Goal: Obtain resource: Download file/media

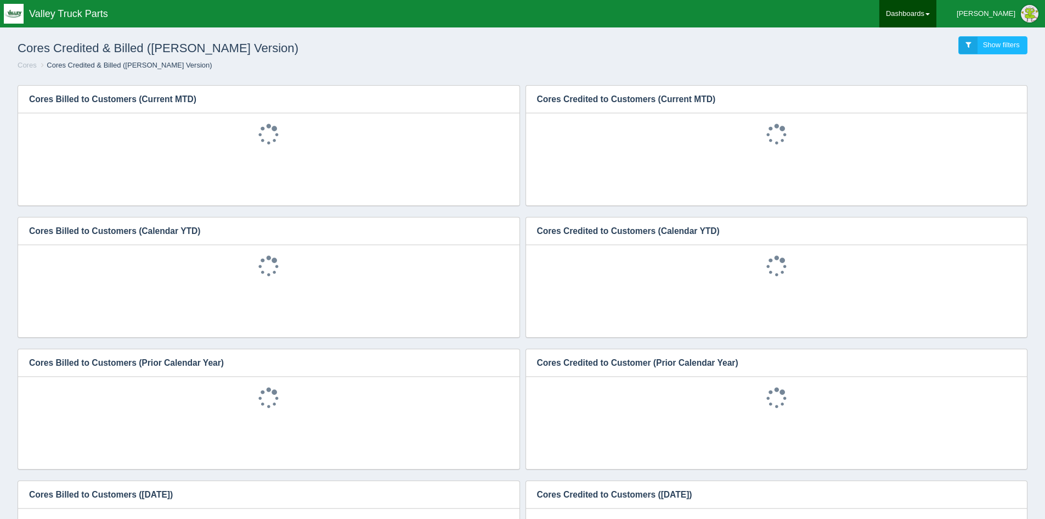
click at [937, 13] on link "Dashboards" at bounding box center [908, 13] width 57 height 27
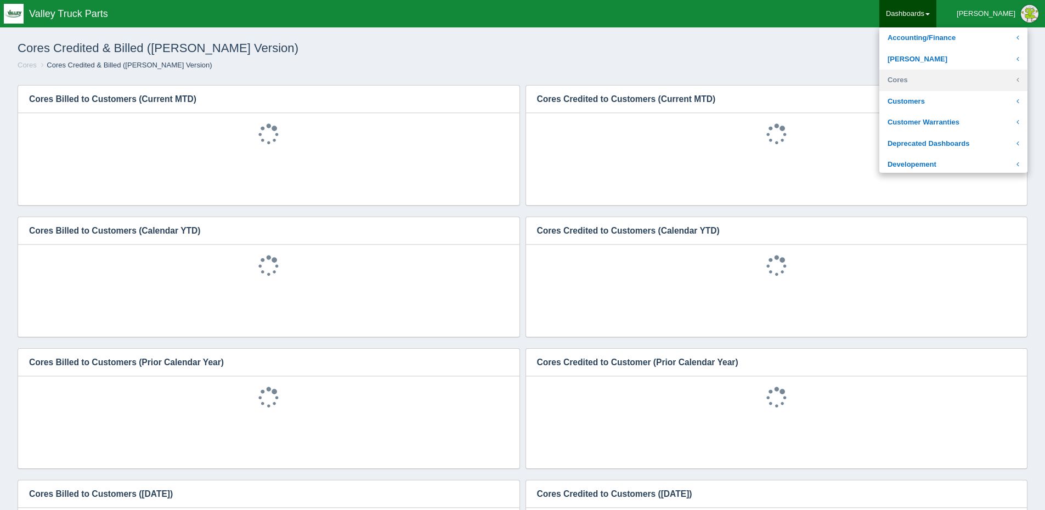
click at [944, 82] on link "Cores" at bounding box center [954, 80] width 148 height 21
click at [951, 106] on link "Core Inventory" at bounding box center [954, 101] width 148 height 21
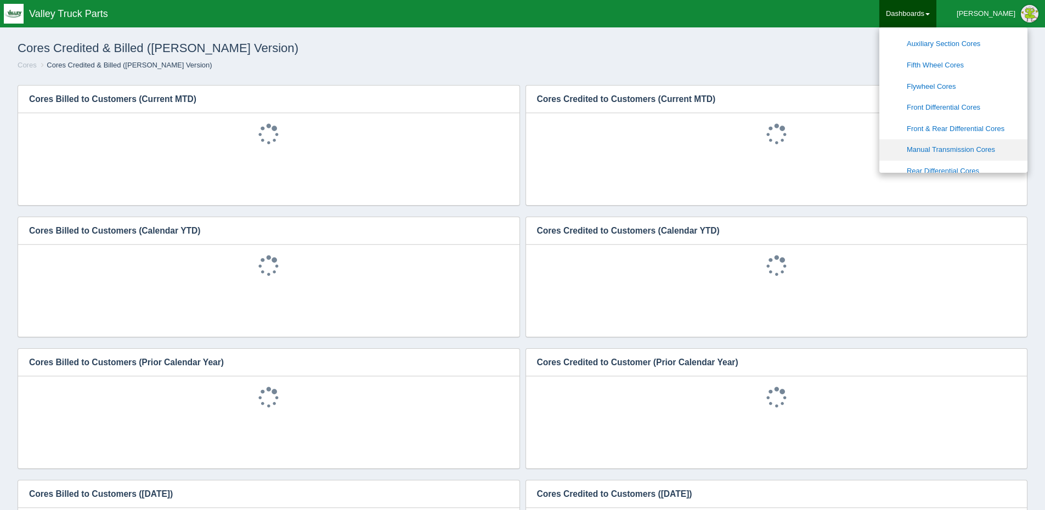
click at [967, 140] on link "Manual Transmission Cores" at bounding box center [954, 149] width 148 height 21
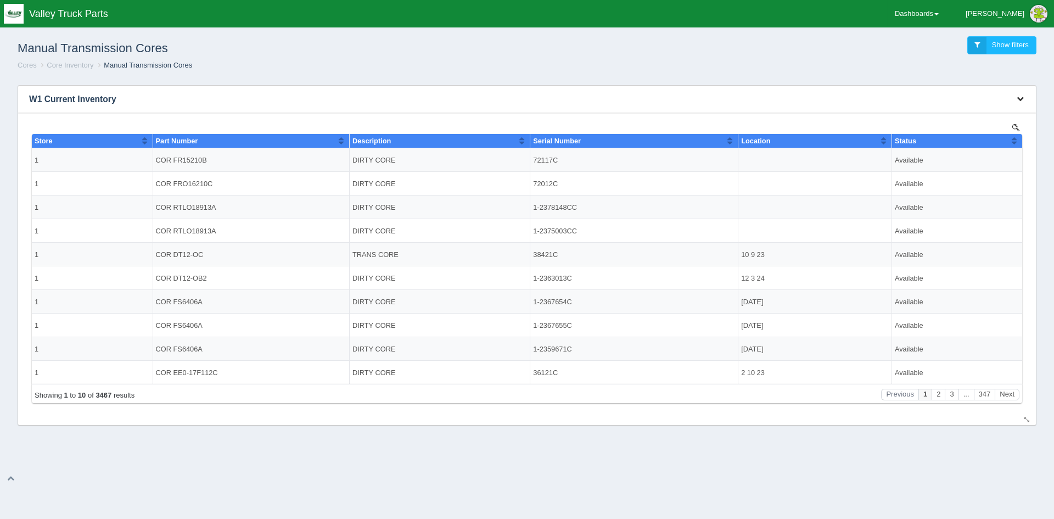
click at [1020, 98] on icon "button" at bounding box center [1019, 98] width 7 height 7
click at [974, 109] on link "Download CSV" at bounding box center [983, 116] width 88 height 16
